Goal: Task Accomplishment & Management: Use online tool/utility

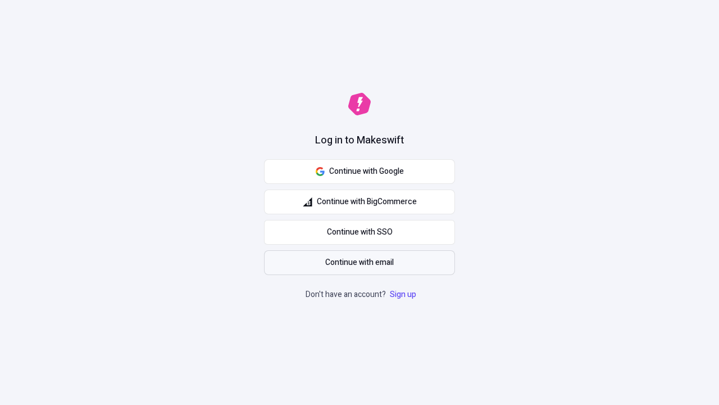
click at [360, 262] on span "Continue with email" at bounding box center [359, 262] width 69 height 12
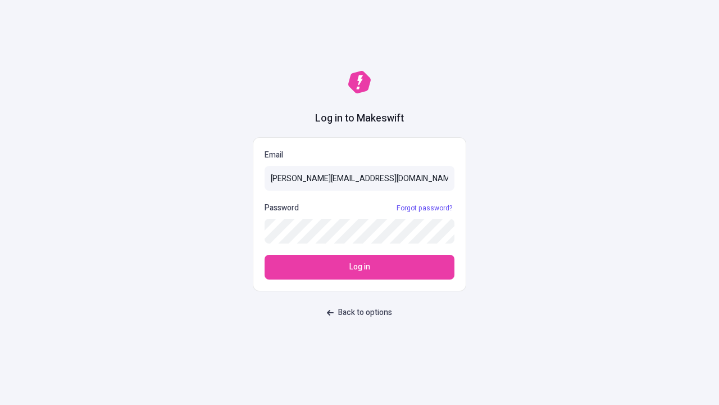
type input "[PERSON_NAME][EMAIL_ADDRESS][DOMAIN_NAME]"
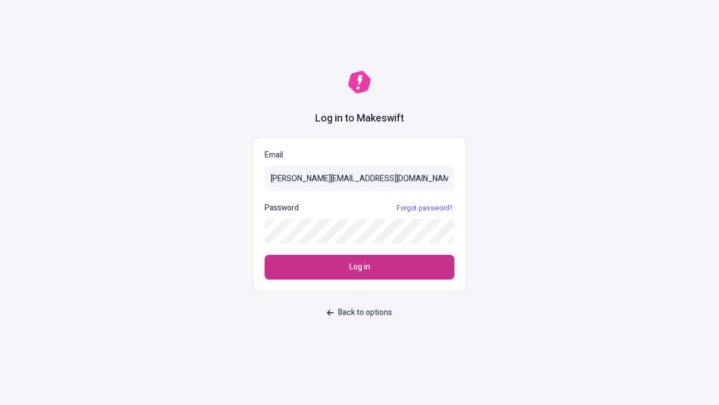
click at [360, 267] on span "Log in" at bounding box center [360, 267] width 21 height 12
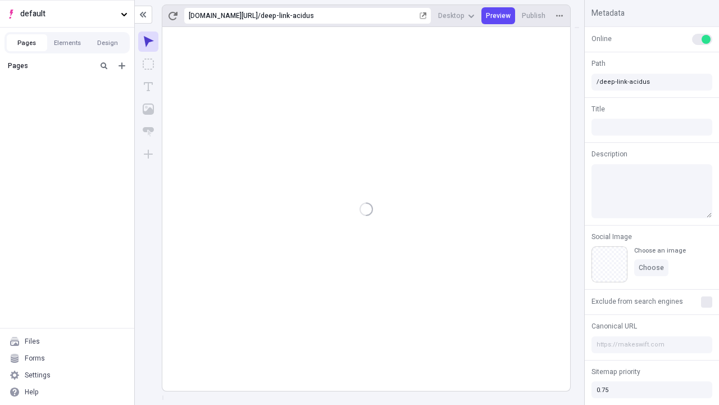
type input "/deep-link-acidus"
click at [67, 13] on span "default" at bounding box center [68, 14] width 96 height 12
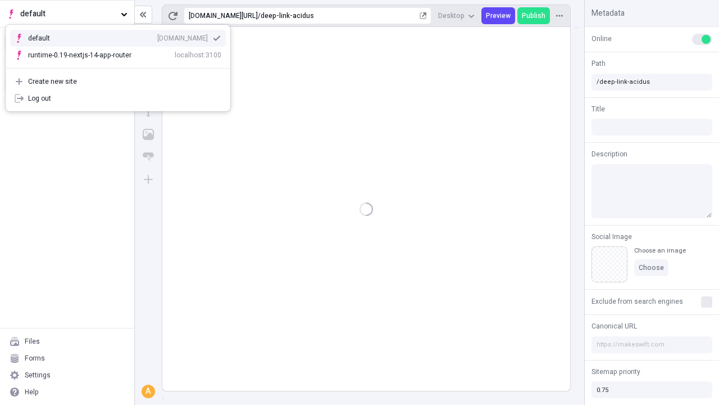
click at [157, 36] on div "[DOMAIN_NAME]" at bounding box center [182, 38] width 51 height 9
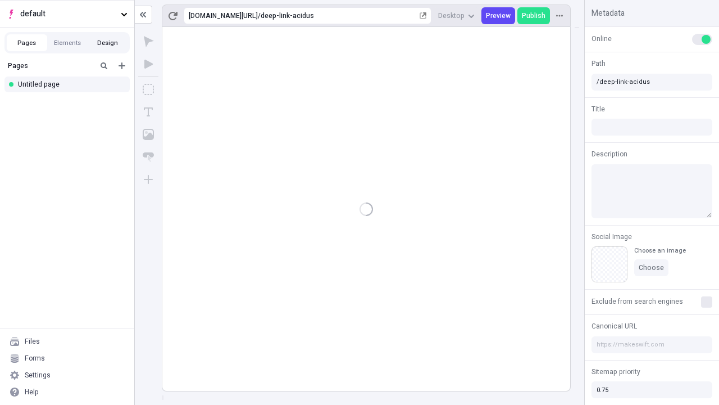
click at [107, 43] on button "Design" at bounding box center [108, 42] width 40 height 17
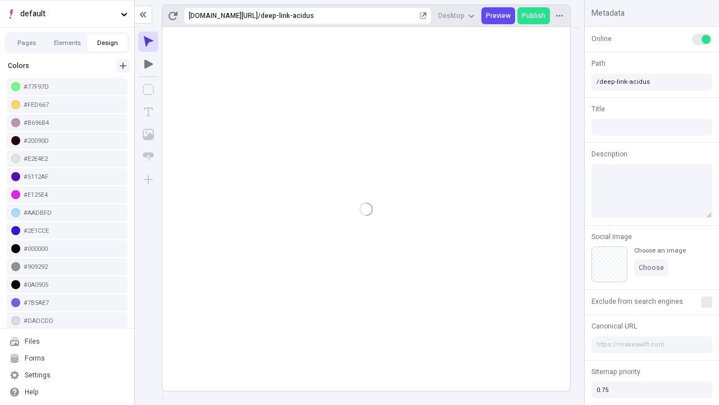
click at [123, 62] on icon "button" at bounding box center [123, 65] width 7 height 7
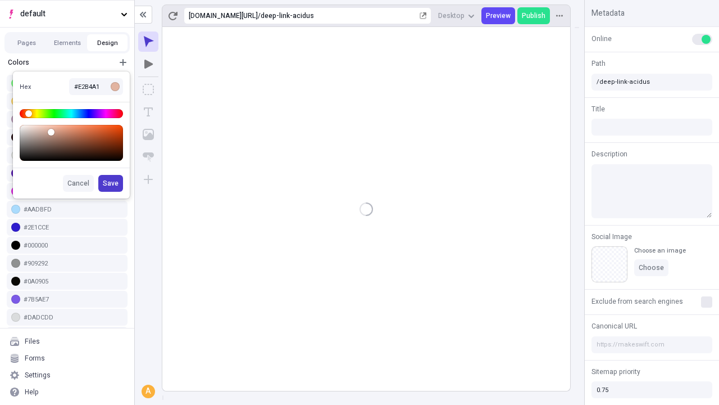
click at [111, 183] on span "Save" at bounding box center [111, 183] width 16 height 9
